Goal: Transaction & Acquisition: Obtain resource

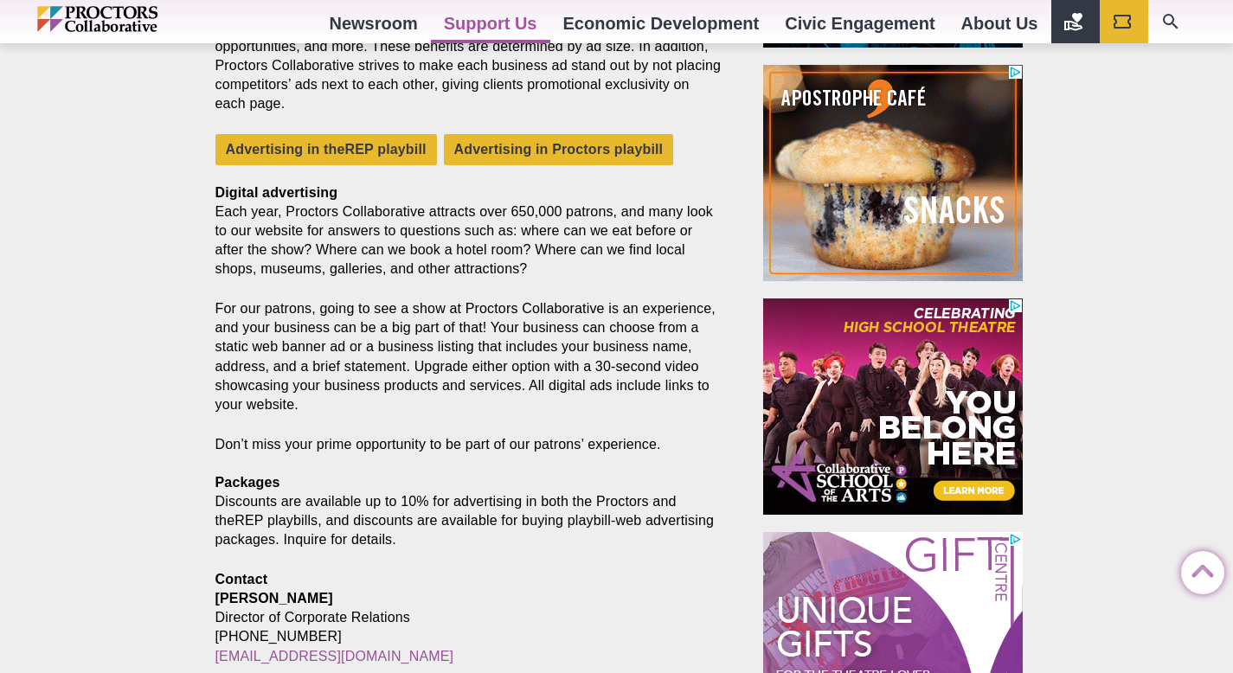
scroll to position [944, 0]
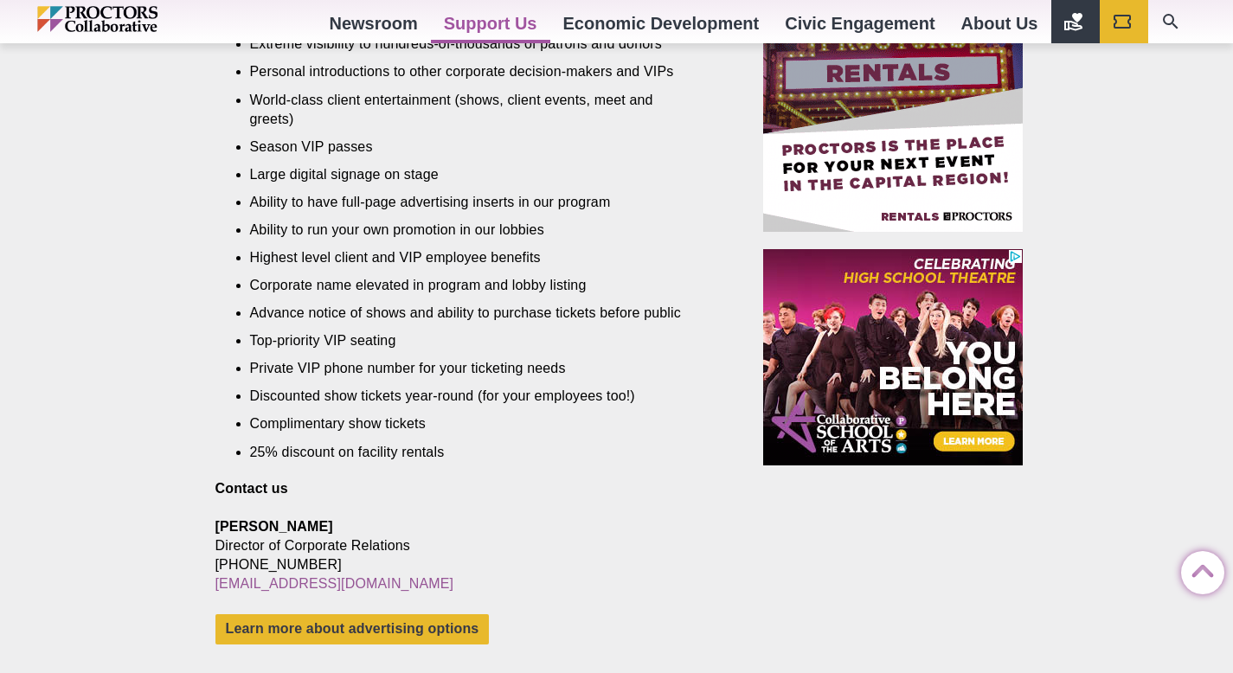
scroll to position [1230, 0]
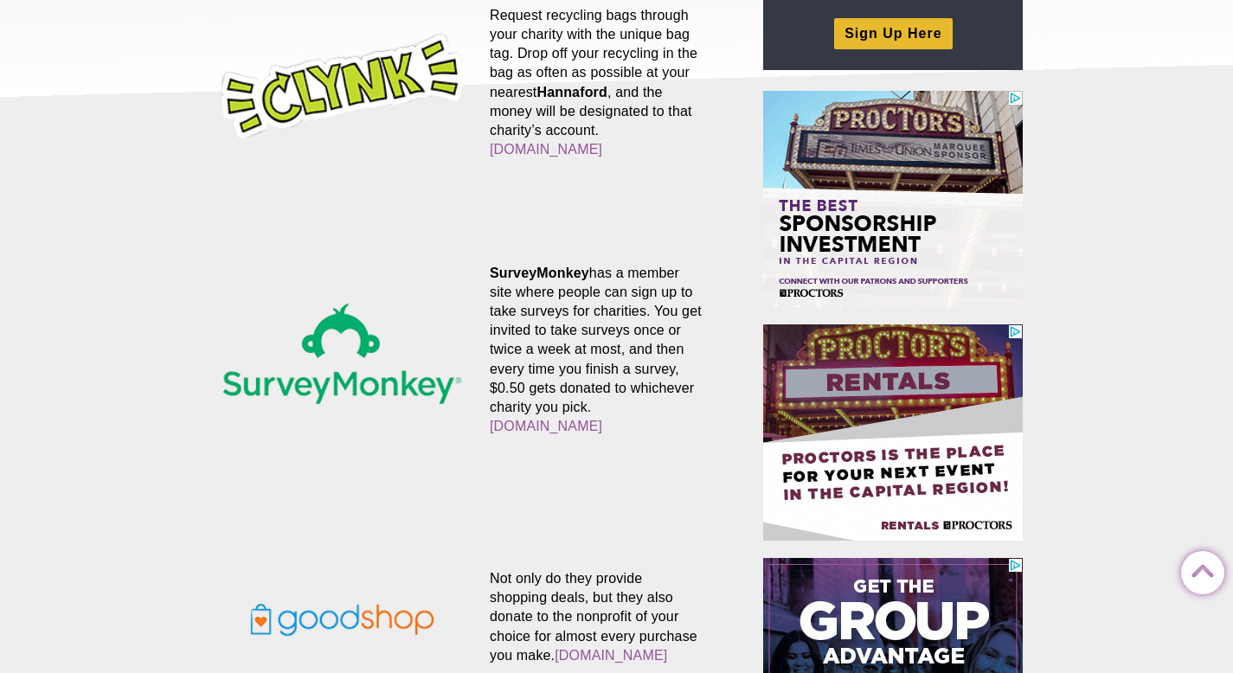
scroll to position [262, 0]
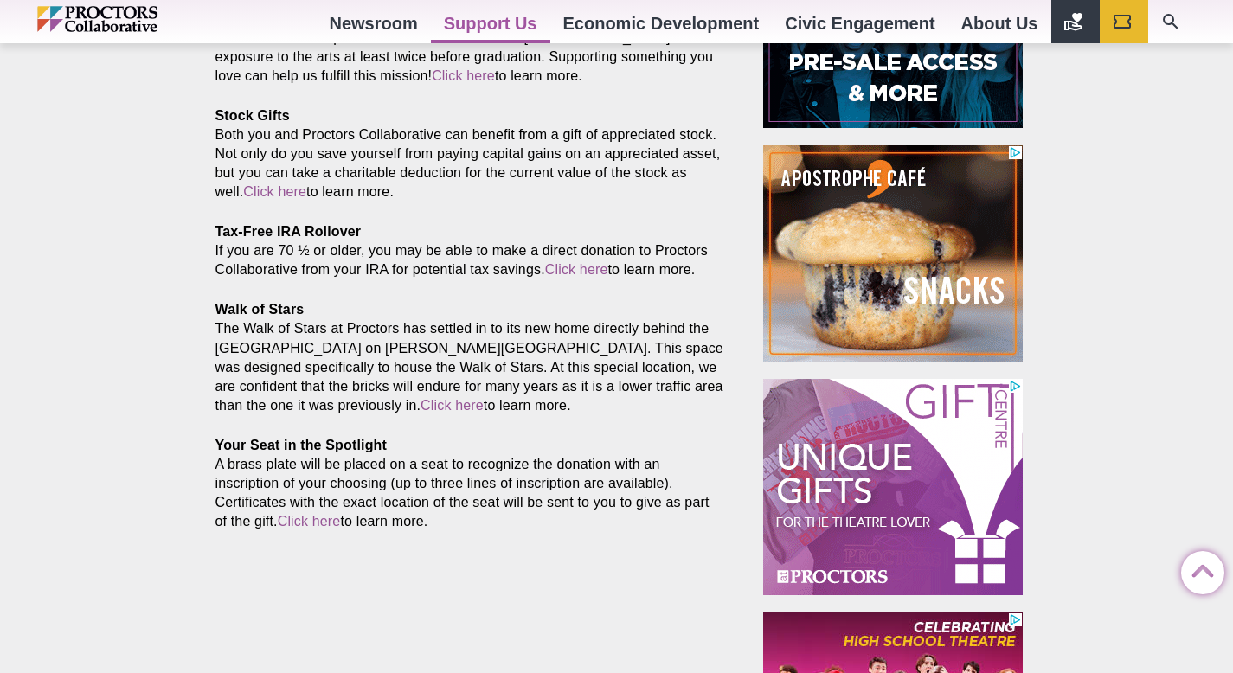
scroll to position [863, 0]
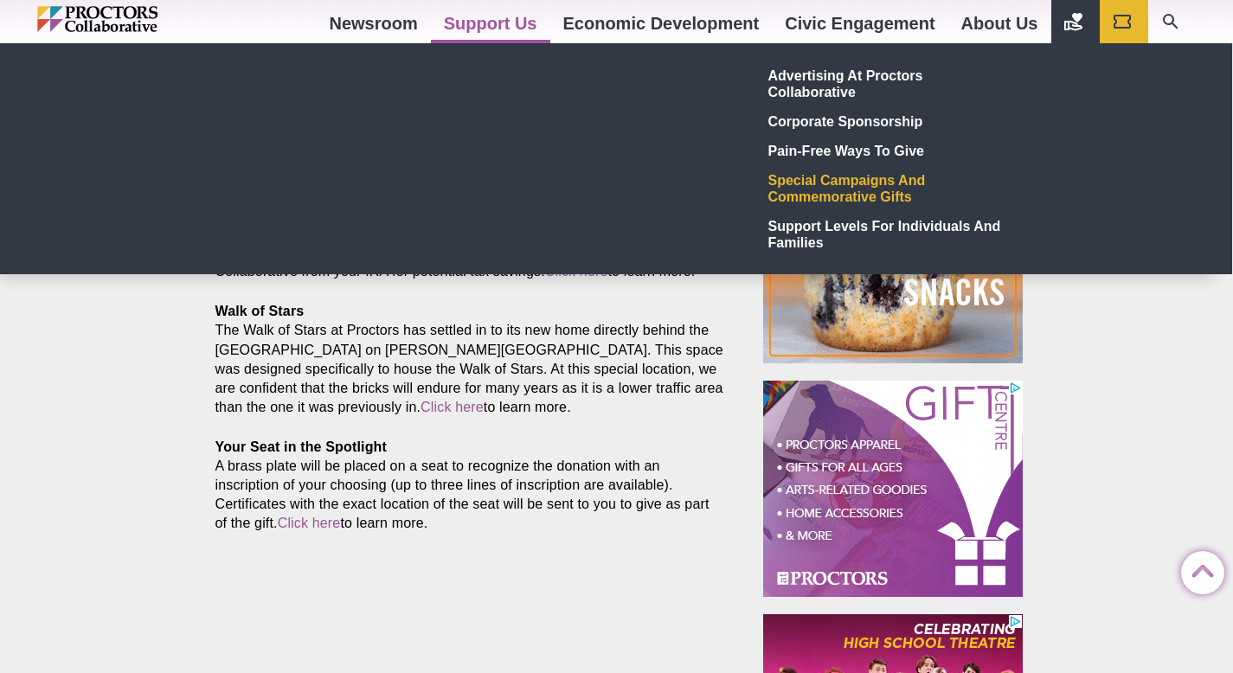
click at [514, 16] on link "Support Us" at bounding box center [490, 23] width 119 height 47
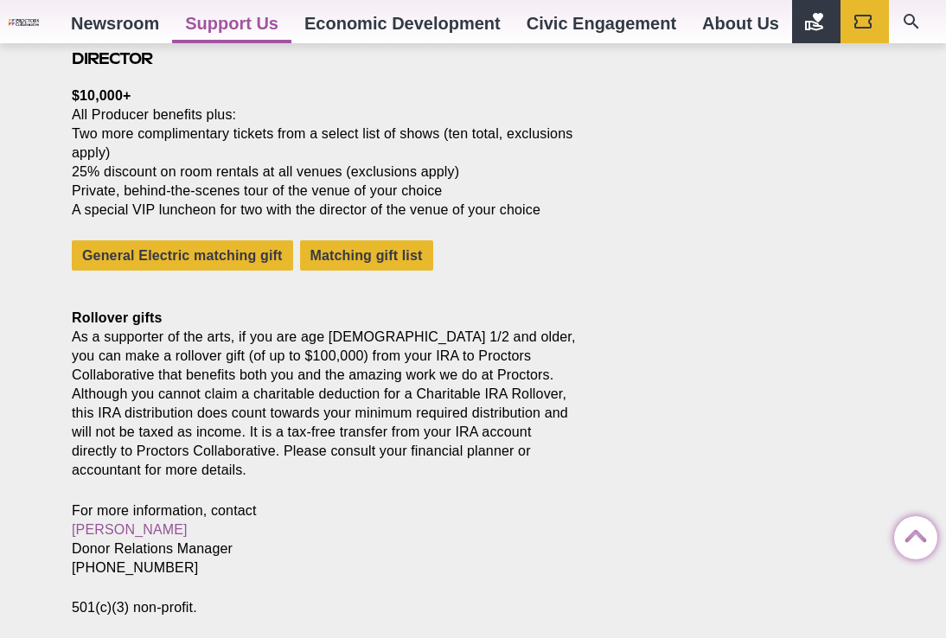
scroll to position [2535, 0]
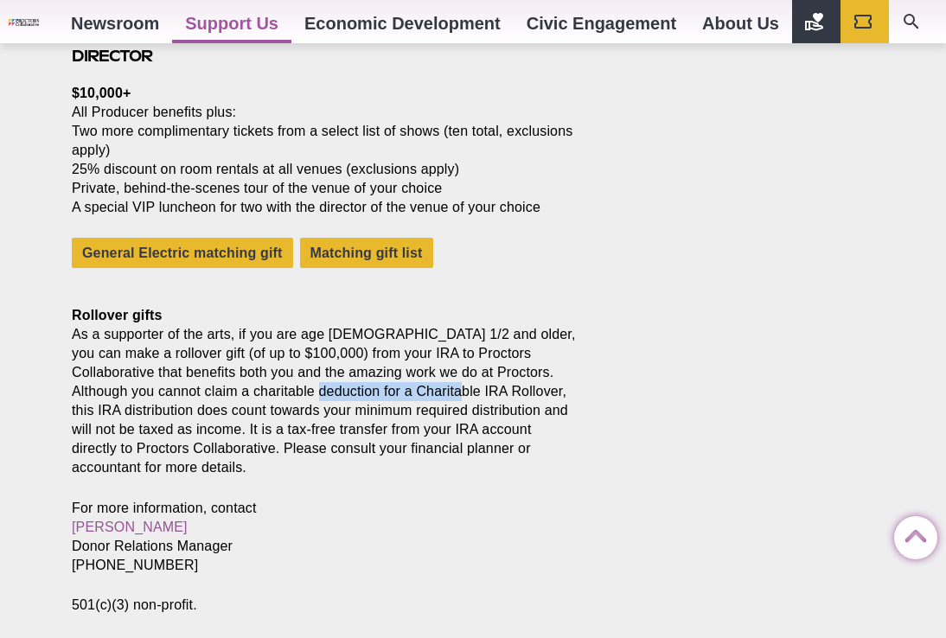
drag, startPoint x: 285, startPoint y: 415, endPoint x: 432, endPoint y: 413, distance: 147.1
click at [432, 413] on p "Rollover gifts As a supporter of the arts, if you are age 70 1/2 and older, you…" at bounding box center [326, 382] width 509 height 191
copy p "Charitable IRA Rollover"
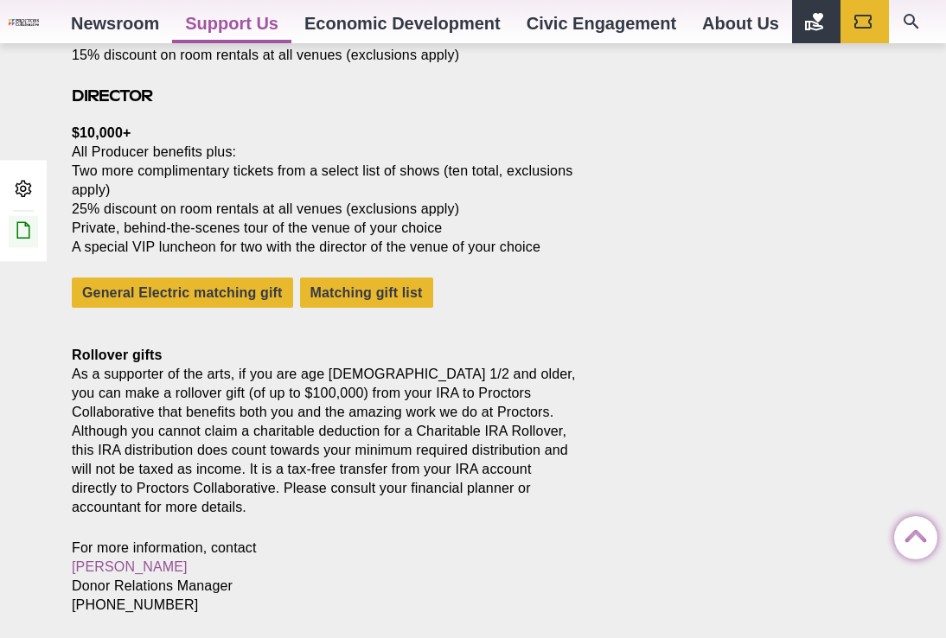
click at [16, 241] on link "Edit this Post/Page" at bounding box center [23, 231] width 29 height 32
